Goal: Task Accomplishment & Management: Complete application form

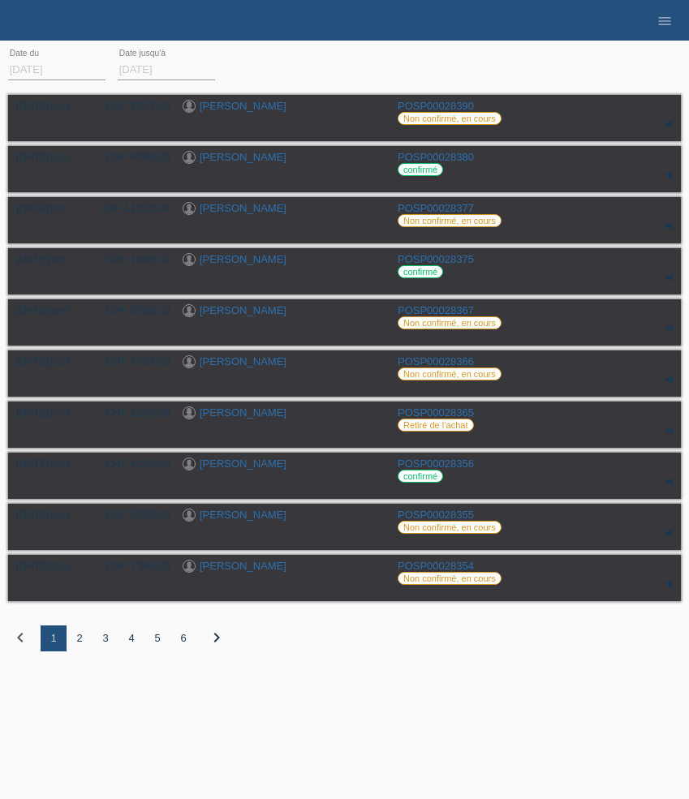
click at [661, 26] on icon "menu" at bounding box center [664, 21] width 16 height 16
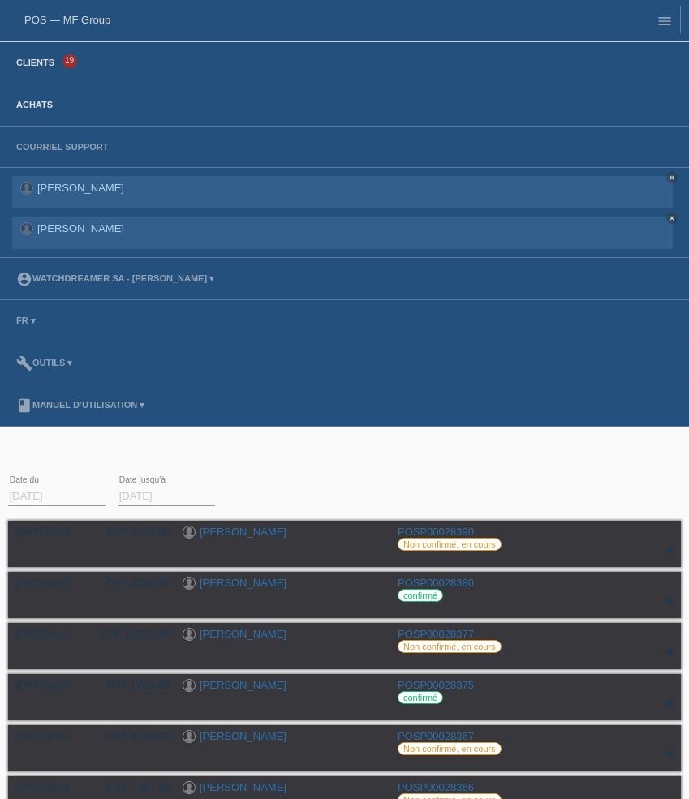
click at [39, 58] on link "Clients" at bounding box center [35, 63] width 54 height 10
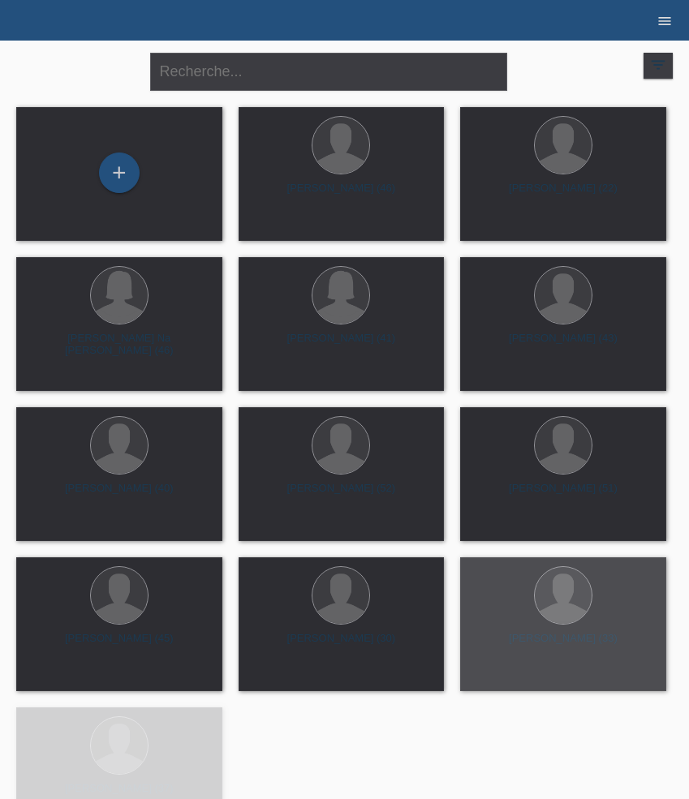
click at [664, 27] on icon "menu" at bounding box center [664, 21] width 16 height 16
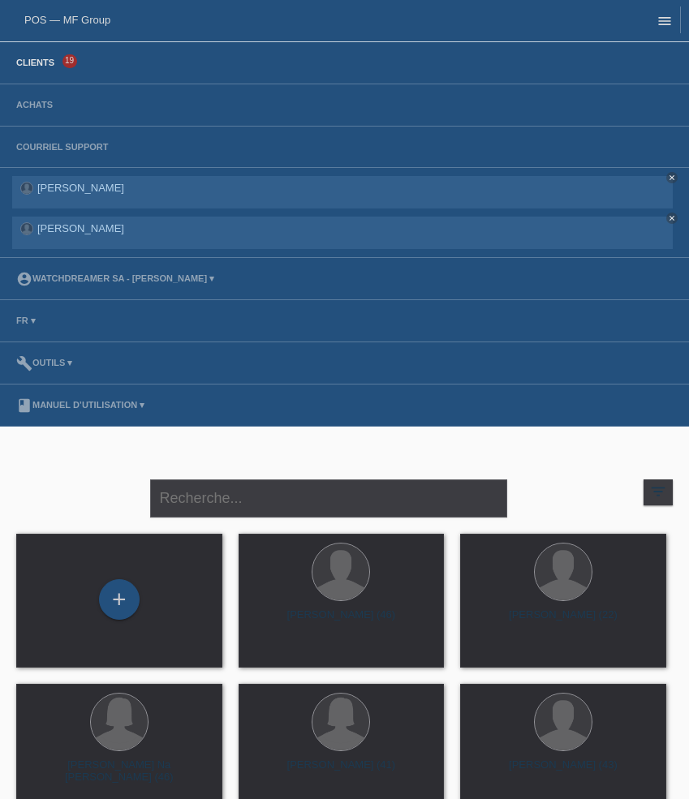
click at [663, 27] on icon "menu" at bounding box center [664, 21] width 16 height 16
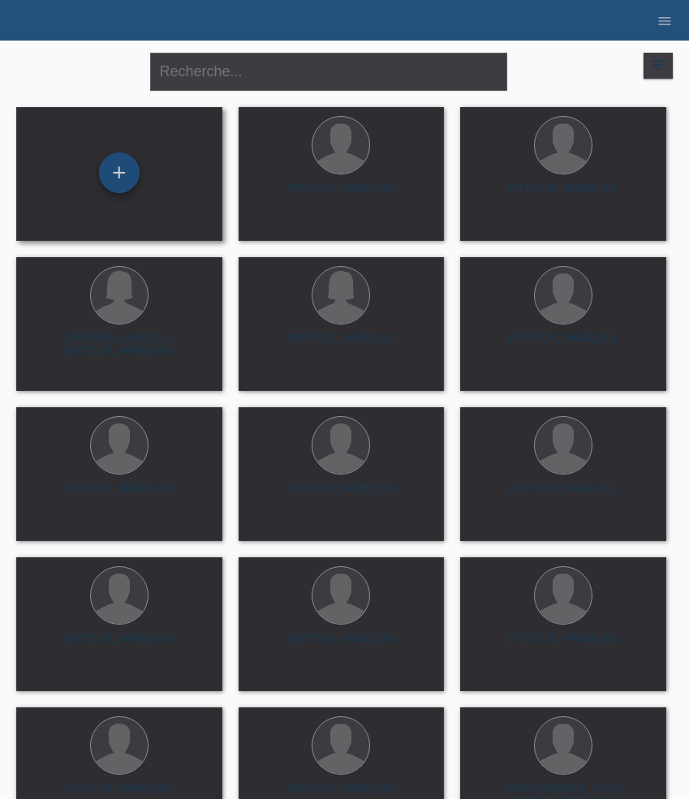
click at [127, 174] on div "+" at bounding box center [119, 172] width 41 height 41
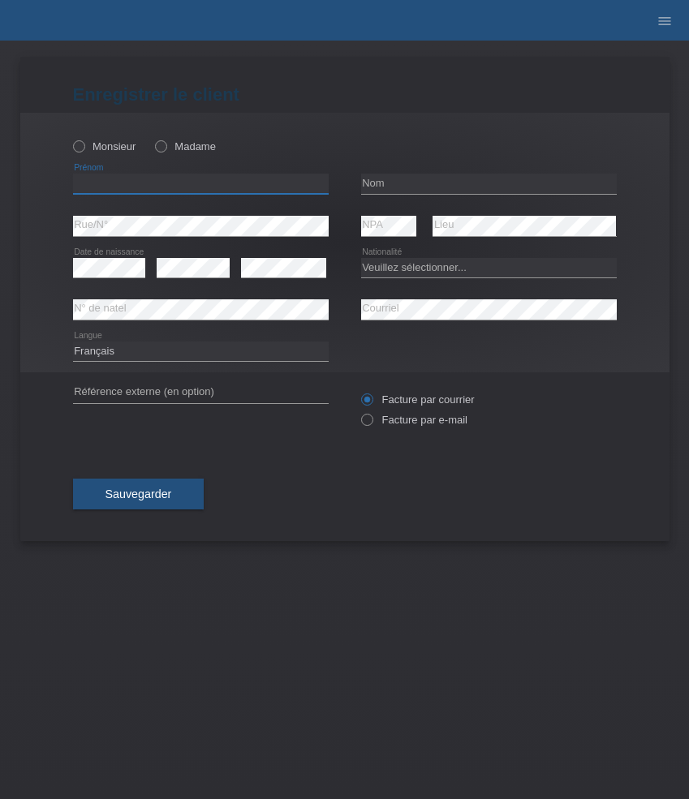
click at [132, 188] on input "text" at bounding box center [200, 184] width 255 height 20
paste input "Marek"
type input "Marek"
click at [121, 152] on label "Monsieur" at bounding box center [104, 146] width 63 height 12
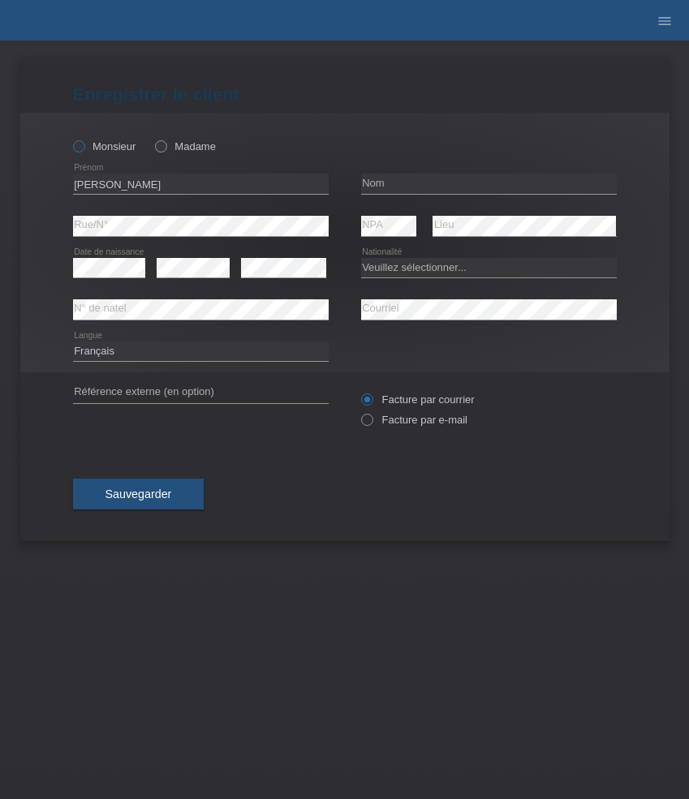
click at [84, 151] on input "Monsieur" at bounding box center [78, 145] width 11 height 11
radio input "true"
click at [398, 181] on input "text" at bounding box center [488, 184] width 255 height 20
paste input "Zabka"
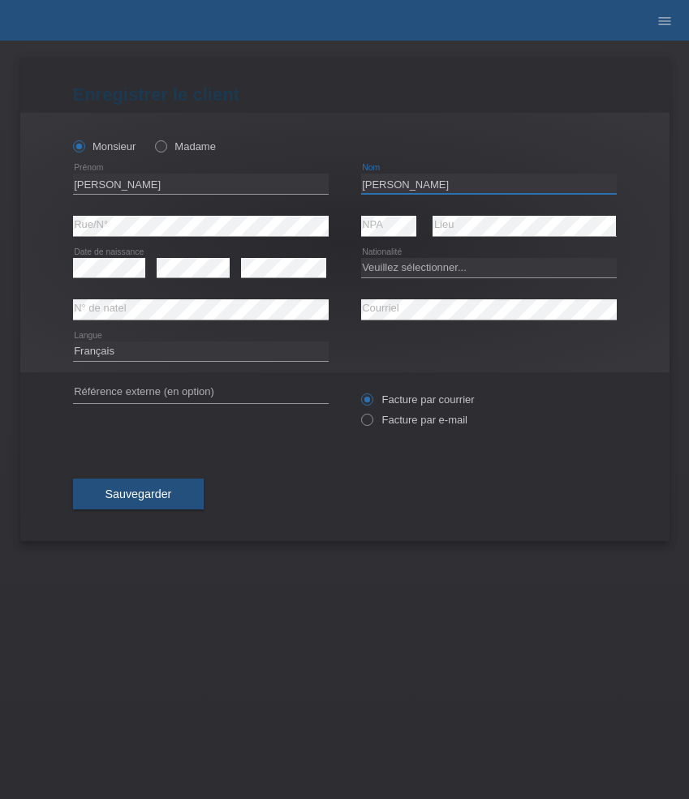
type input "Zabka"
click at [376, 271] on select "Veuillez sélectionner... Suisse Allemagne Autriche Liechtenstein ------------ A…" at bounding box center [488, 267] width 255 height 19
select select "SI"
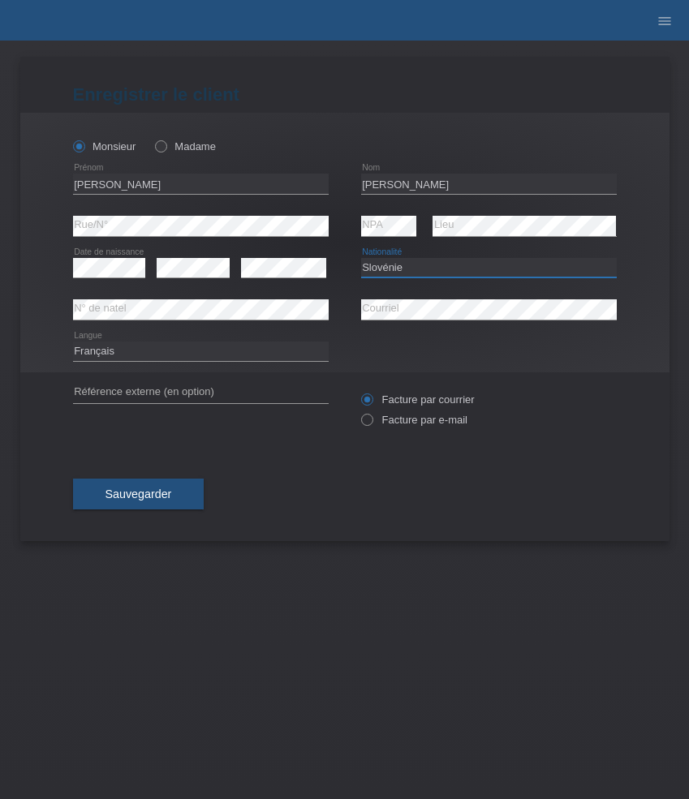
click at [361, 258] on select "Veuillez sélectionner... Suisse Allemagne Autriche Liechtenstein ------------ A…" at bounding box center [488, 267] width 255 height 19
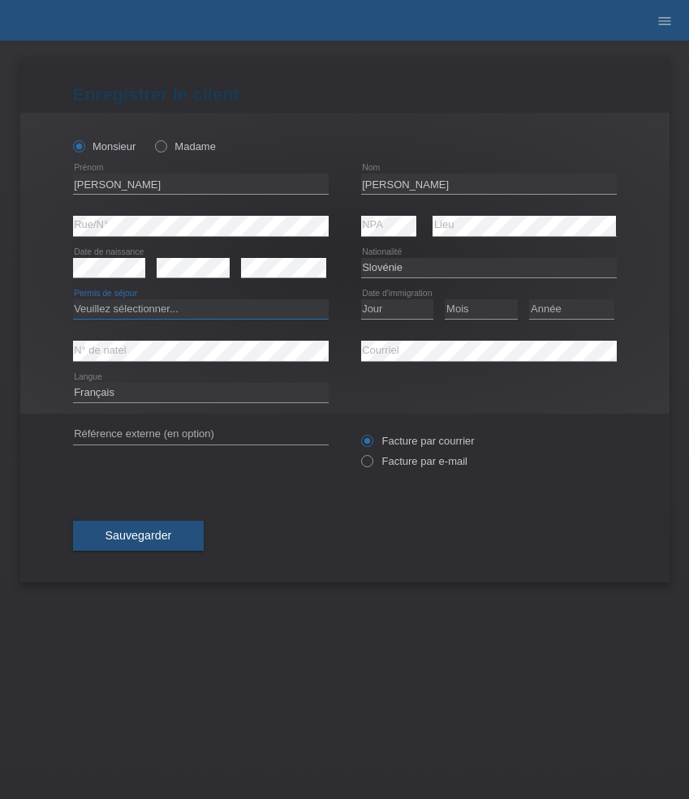
click at [267, 311] on select "Veuillez sélectionner... C B B - Statut de réfugié Autre" at bounding box center [200, 308] width 255 height 19
select select "B"
click at [73, 300] on select "Veuillez sélectionner... C B B - Statut de réfugié Autre" at bounding box center [200, 308] width 255 height 19
click at [387, 316] on select "Jour 01 02 03 04 05 06 07 08 09 10 11" at bounding box center [397, 308] width 73 height 19
select select "11"
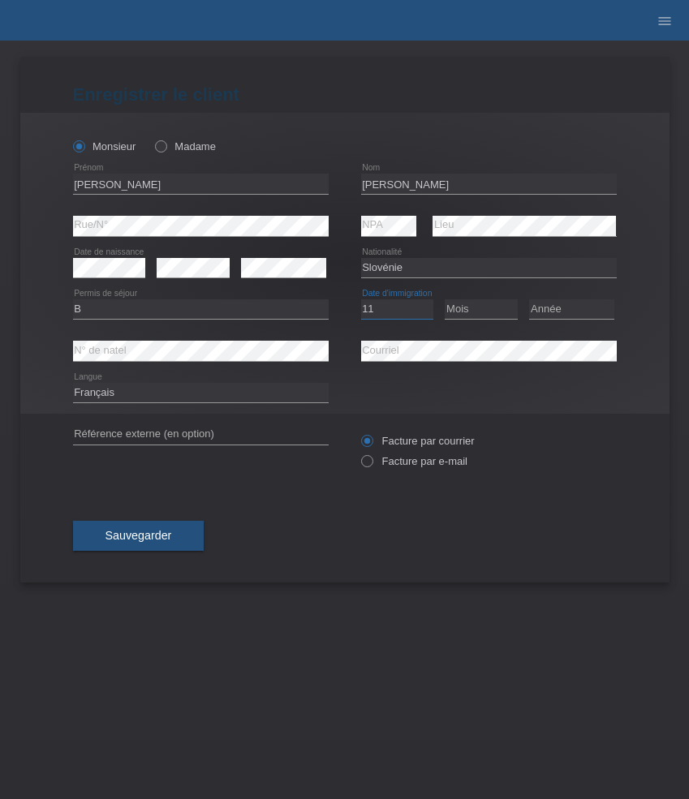
click at [361, 300] on select "Jour 01 02 03 04 05 06 07 08 09 10 11" at bounding box center [397, 308] width 73 height 19
click at [467, 307] on select "Mois 01 02 03 04 05 06 07 08 09 10 11" at bounding box center [480, 308] width 73 height 19
select select "10"
click at [444, 300] on select "Mois 01 02 03 04 05 06 07 08 09 10 11" at bounding box center [480, 308] width 73 height 19
click at [583, 311] on select "Année 2025 2024 2023 2022 2021 2020 2019 2018 2017 2016 2015 2014 2013 2012 201…" at bounding box center [571, 308] width 85 height 19
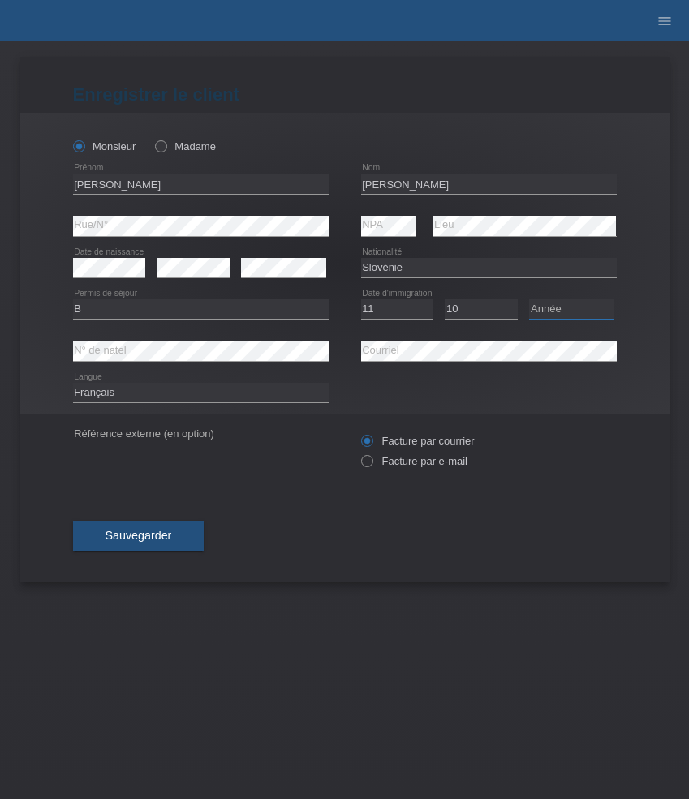
select select "2021"
click at [529, 300] on select "Année 2025 2024 2023 2022 2021 2020 2019 2018 2017 2016 2015 2014 2013 2012 201…" at bounding box center [571, 308] width 85 height 19
click at [222, 391] on select "Deutsch Français Italiano English" at bounding box center [200, 392] width 255 height 19
select select "de"
click at [73, 384] on select "Deutsch Français Italiano English" at bounding box center [200, 392] width 255 height 19
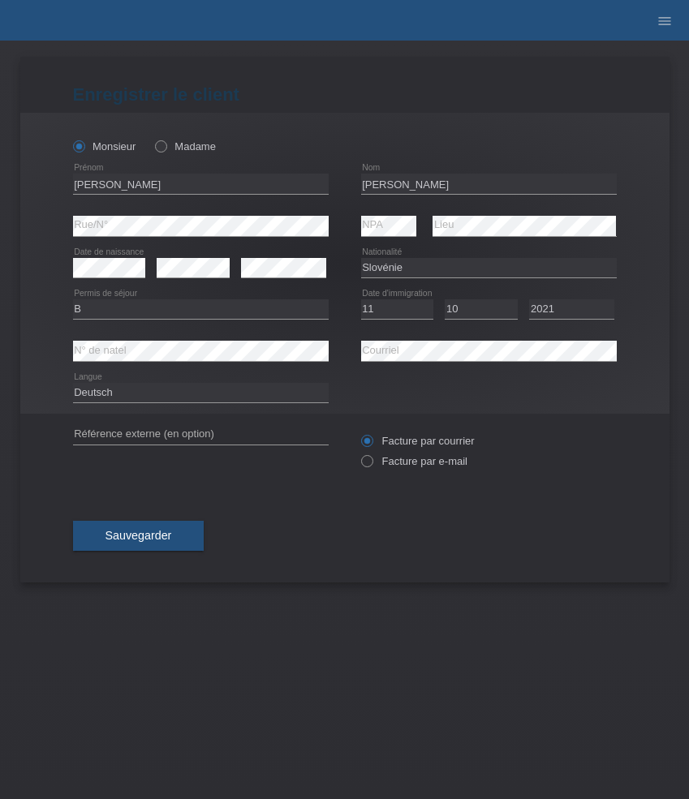
click at [414, 456] on div "Facture par courrier Facture par e-mail" at bounding box center [488, 451] width 255 height 41
click at [415, 466] on label "Facture par e-mail" at bounding box center [414, 461] width 106 height 12
click at [371, 466] on input "Facture par e-mail" at bounding box center [366, 465] width 11 height 20
radio input "true"
click at [139, 531] on span "Sauvegarder" at bounding box center [138, 535] width 67 height 13
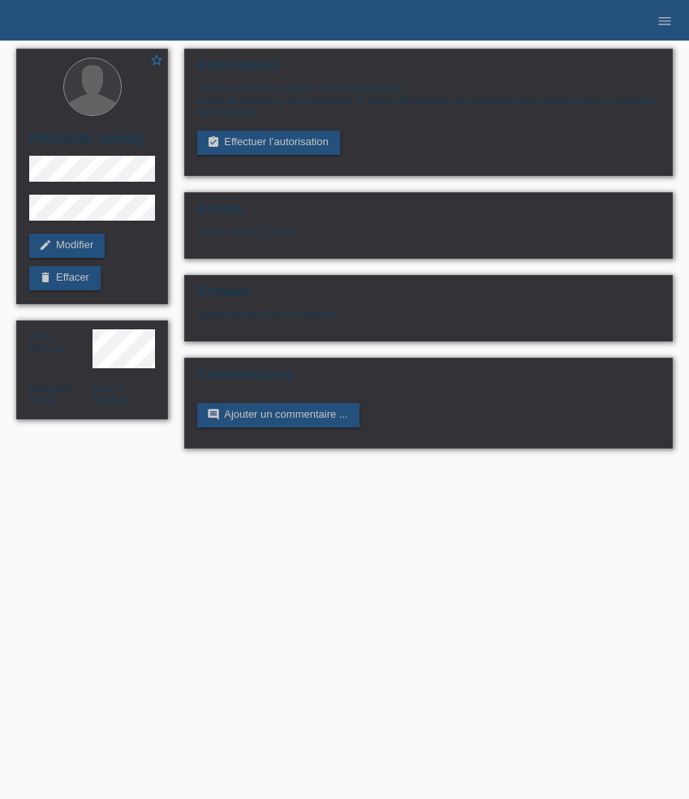
click at [239, 148] on link "assignment_turned_in Effectuer l’autorisation" at bounding box center [268, 143] width 142 height 24
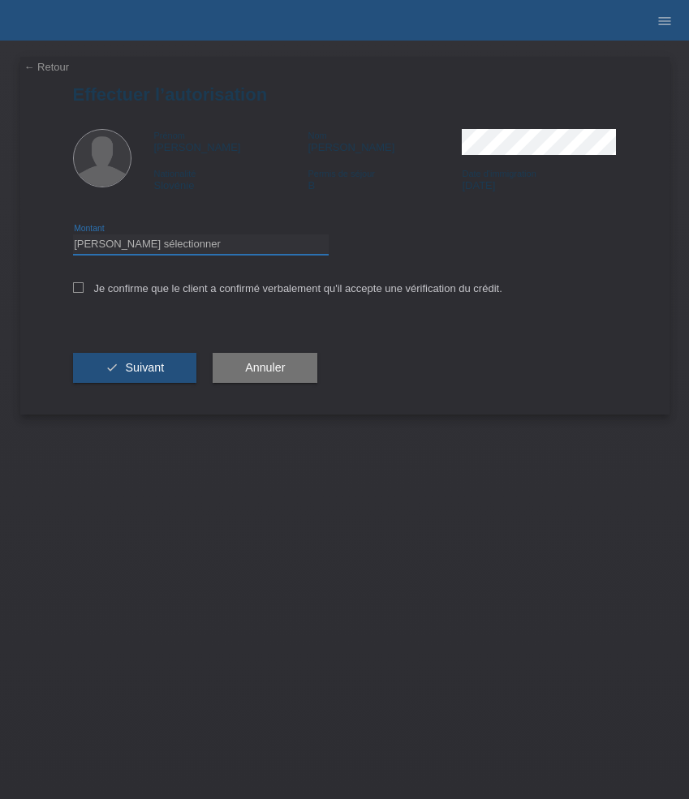
click at [175, 254] on select "Veuillez sélectionner CHF 1.00 - CHF 499.00 CHF 500.00 - CHF 1'999.00 CHF 2'000…" at bounding box center [200, 243] width 255 height 19
select select "3"
click at [73, 237] on select "Veuillez sélectionner CHF 1.00 - CHF 499.00 CHF 500.00 - CHF 1'999.00 CHF 2'000…" at bounding box center [200, 243] width 255 height 19
click at [165, 290] on label "Je confirme que le client a confirmé verbalement qu'il accepte une vérification…" at bounding box center [287, 288] width 429 height 12
click at [84, 290] on input "Je confirme que le client a confirmé verbalement qu'il accepte une vérification…" at bounding box center [78, 287] width 11 height 11
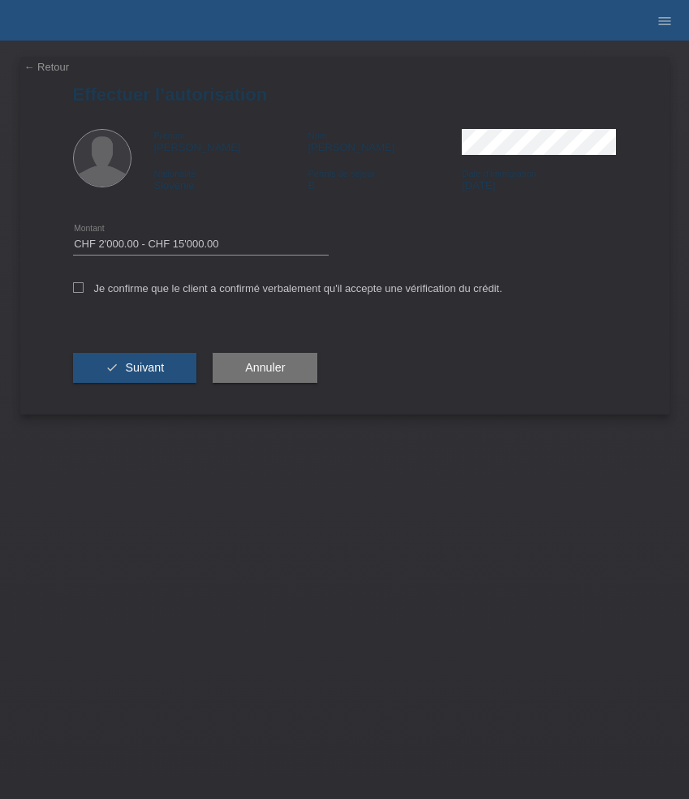
checkbox input "true"
click at [133, 366] on span "Suivant" at bounding box center [144, 367] width 39 height 13
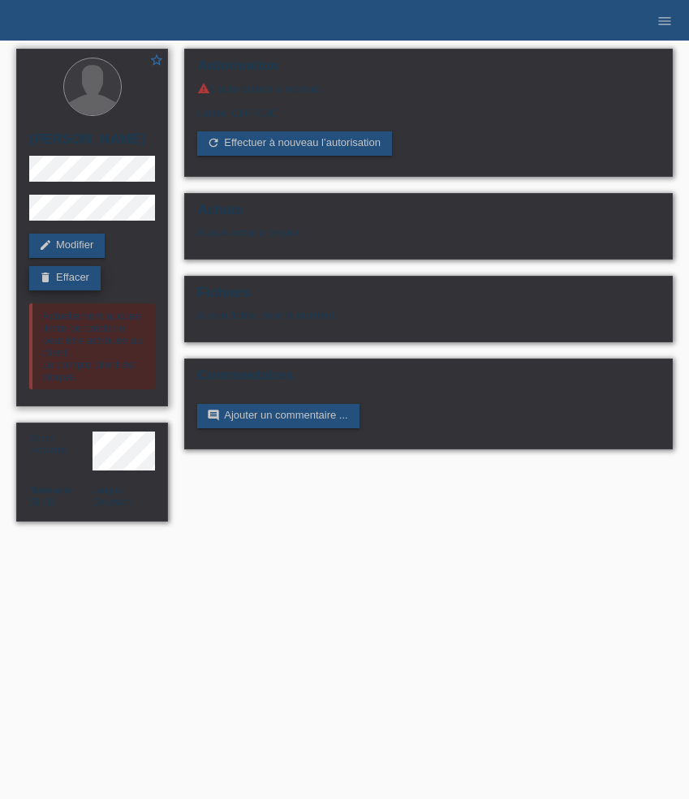
click at [72, 279] on link "delete Effacer" at bounding box center [64, 278] width 71 height 24
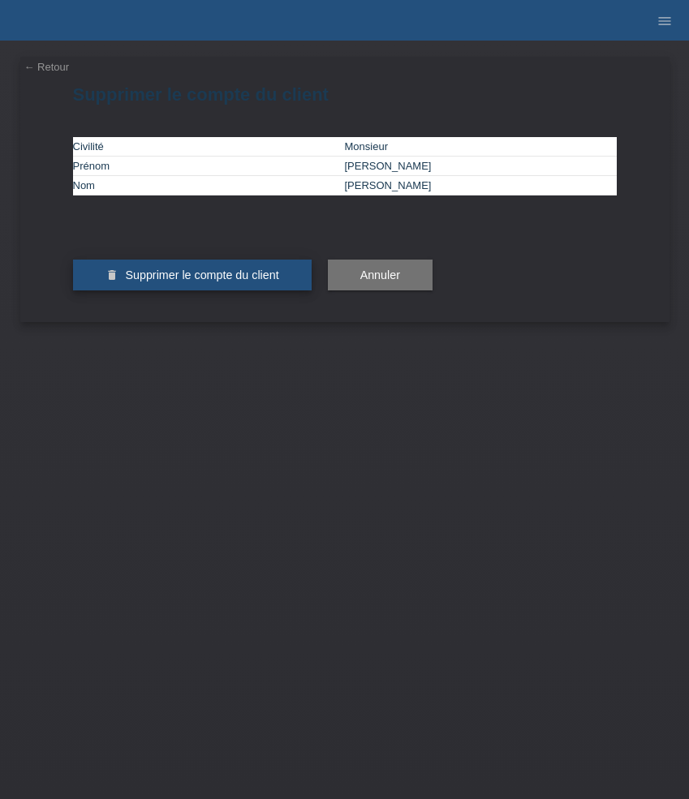
click at [217, 290] on button "delete Supprimer le compte du client" at bounding box center [192, 275] width 238 height 31
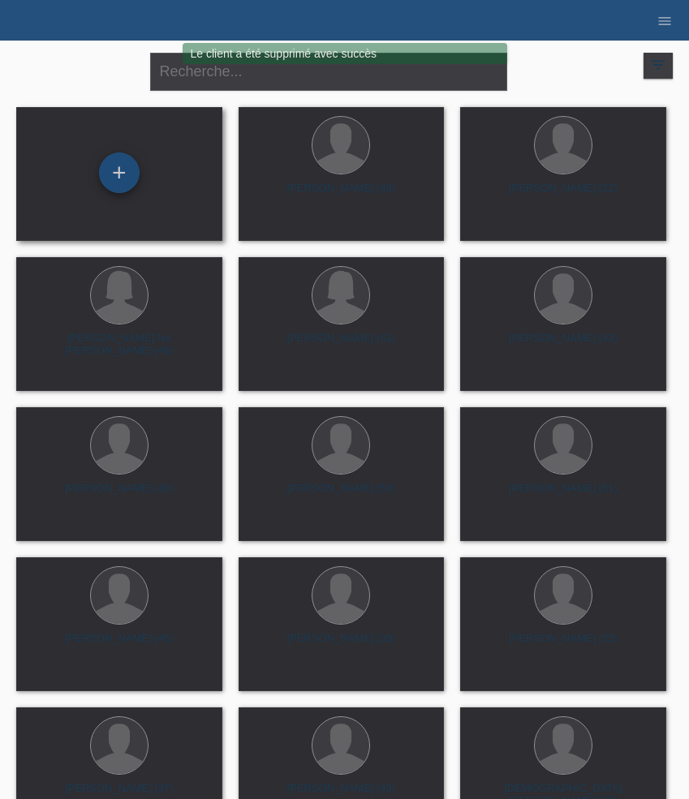
click at [122, 176] on div "+" at bounding box center [119, 172] width 41 height 41
